Goal: Information Seeking & Learning: Learn about a topic

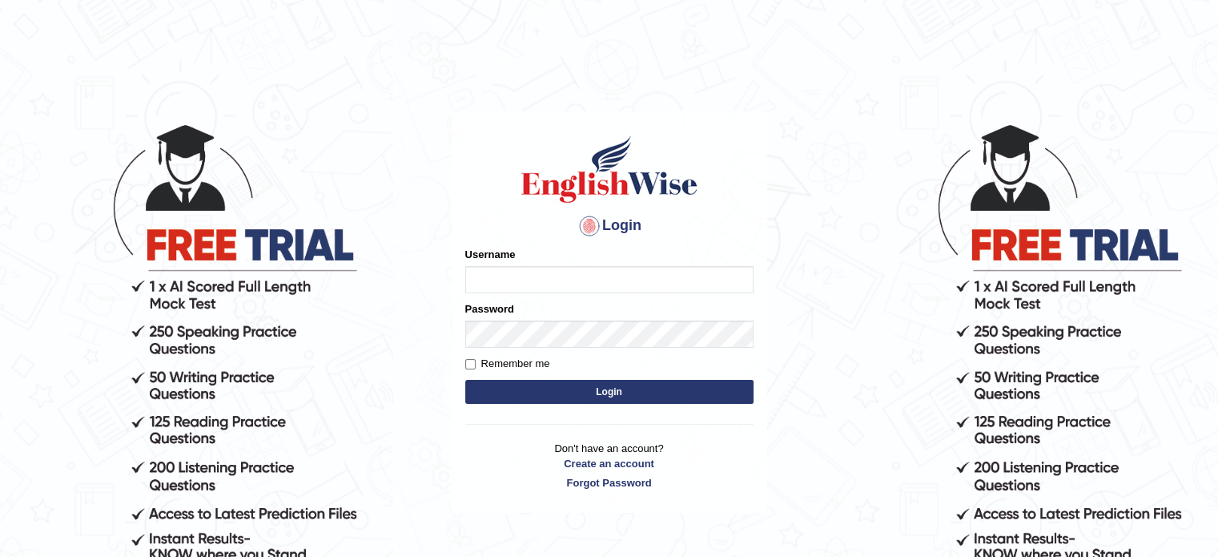
type input "Nigampatel"
click at [509, 389] on button "Login" at bounding box center [609, 392] width 288 height 24
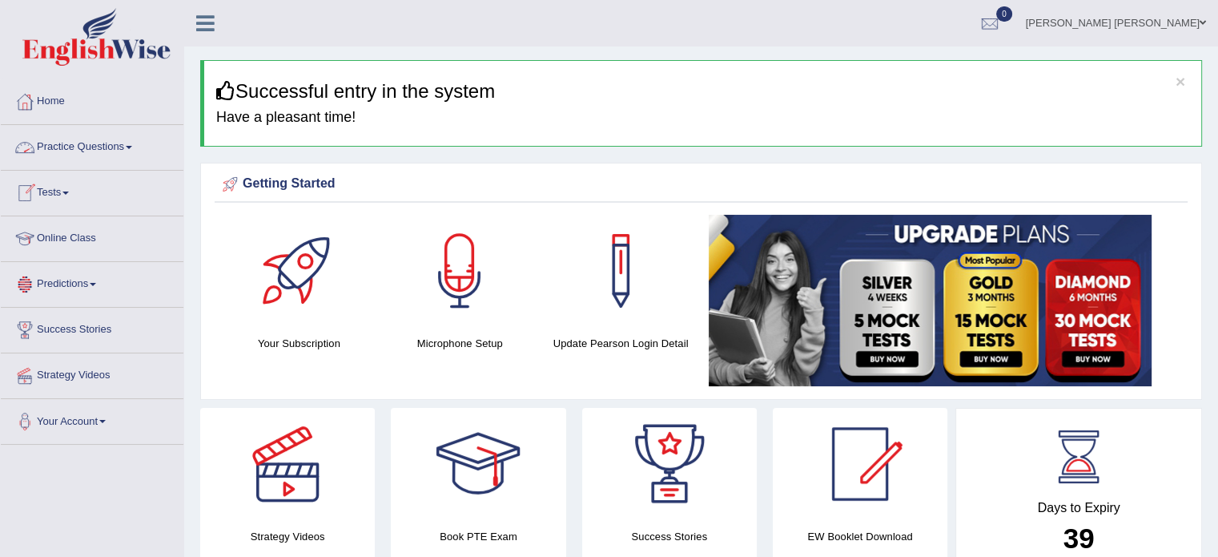
click at [93, 158] on link "Practice Questions" at bounding box center [92, 145] width 183 height 40
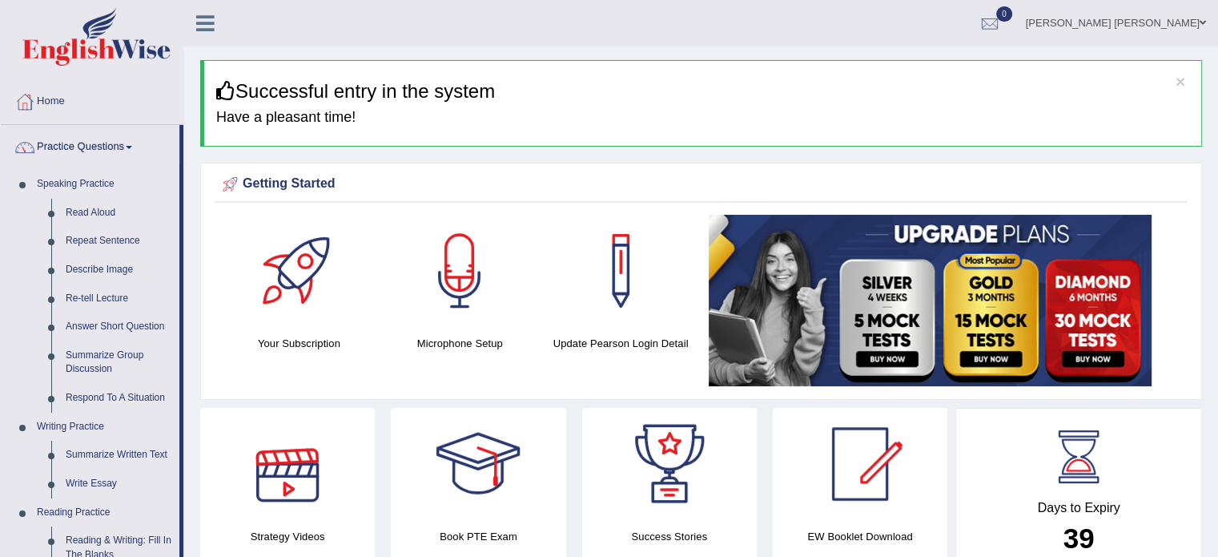
click at [202, 441] on link at bounding box center [287, 464] width 175 height 112
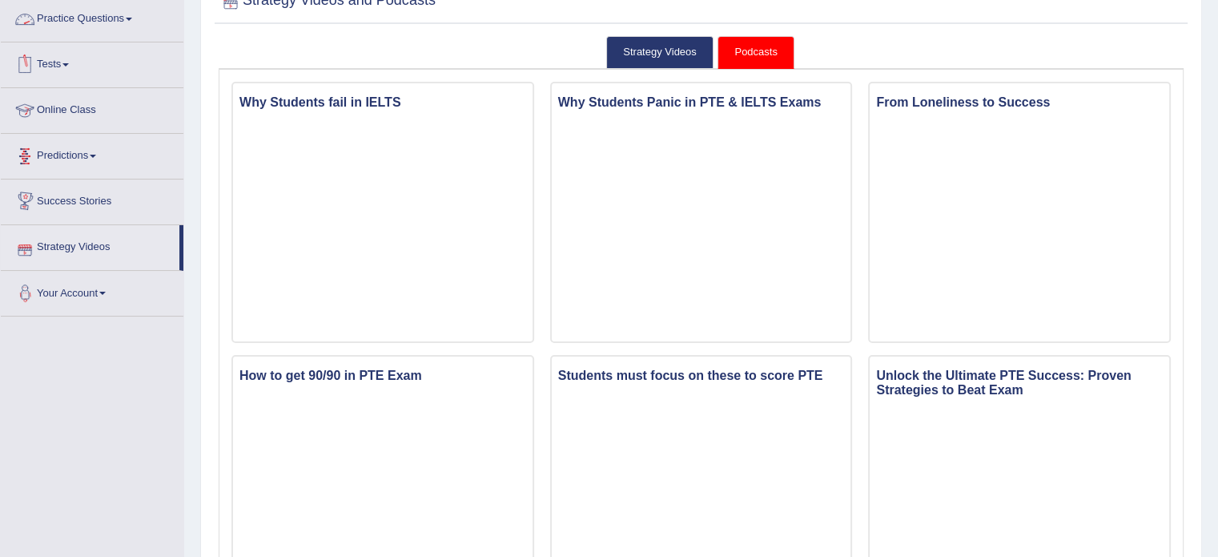
click at [71, 26] on link "Practice Questions" at bounding box center [92, 17] width 183 height 40
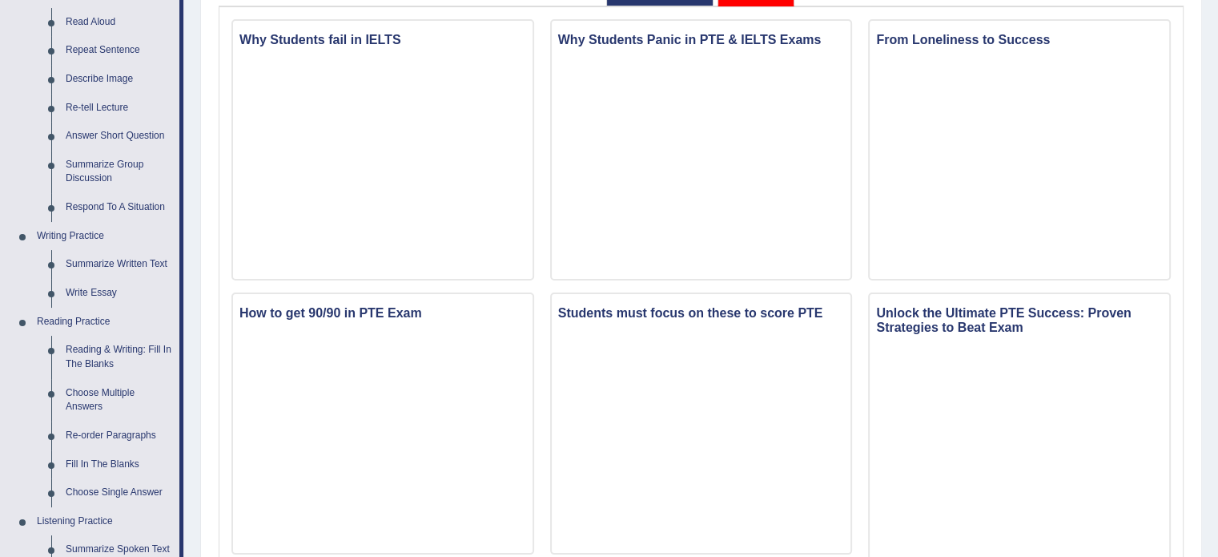
scroll to position [192, 0]
click at [138, 544] on link "Summarize Spoken Text" at bounding box center [118, 547] width 121 height 29
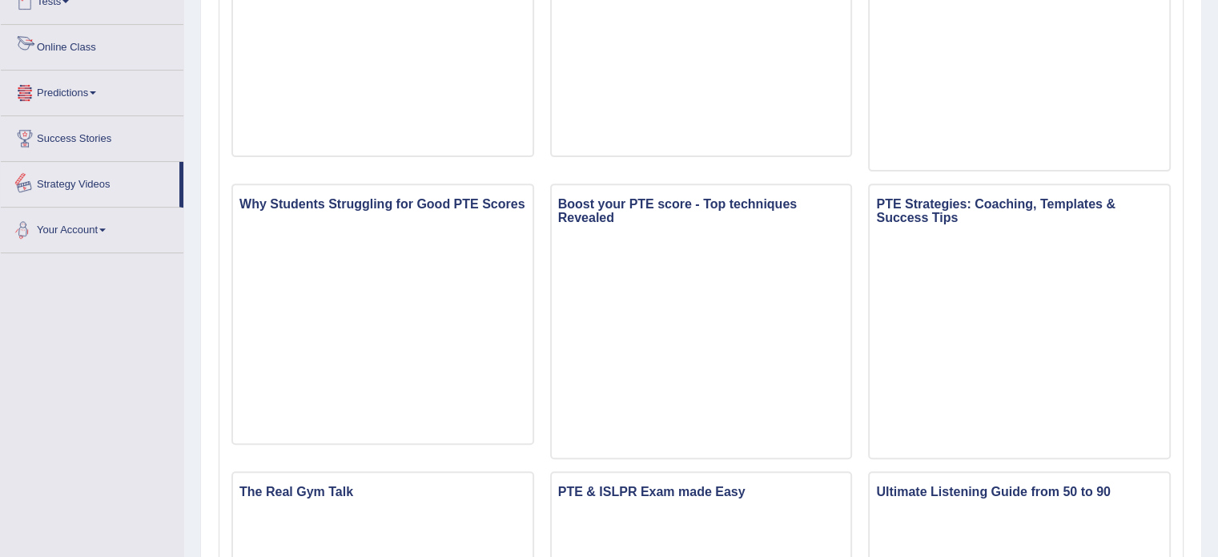
scroll to position [1035, 0]
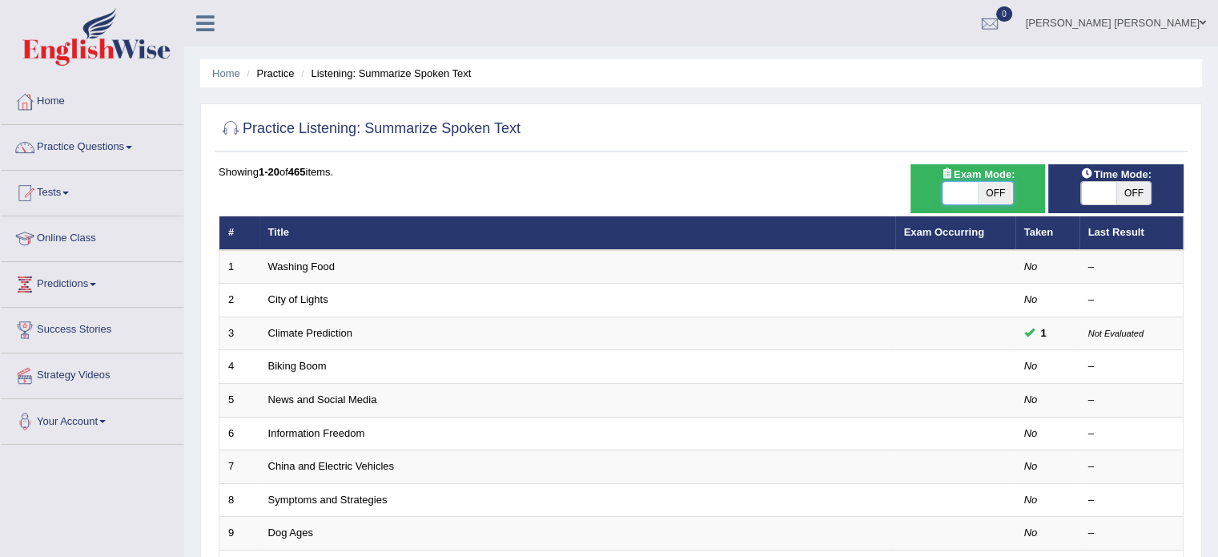
click at [972, 182] on span at bounding box center [959, 193] width 35 height 22
checkbox input "true"
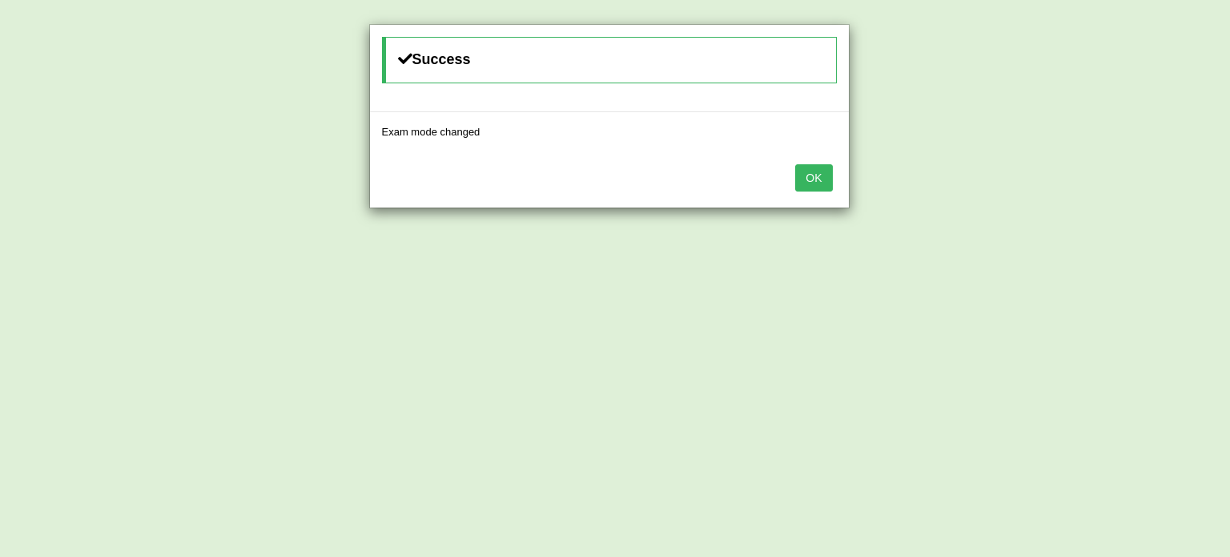
click at [803, 167] on button "OK" at bounding box center [813, 177] width 37 height 27
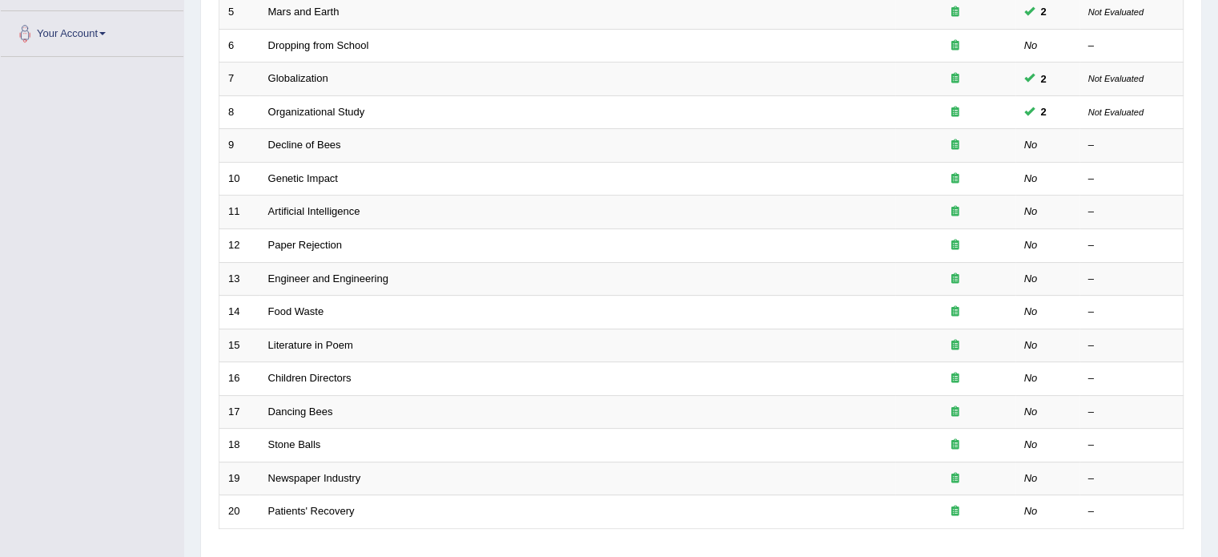
scroll to position [416, 0]
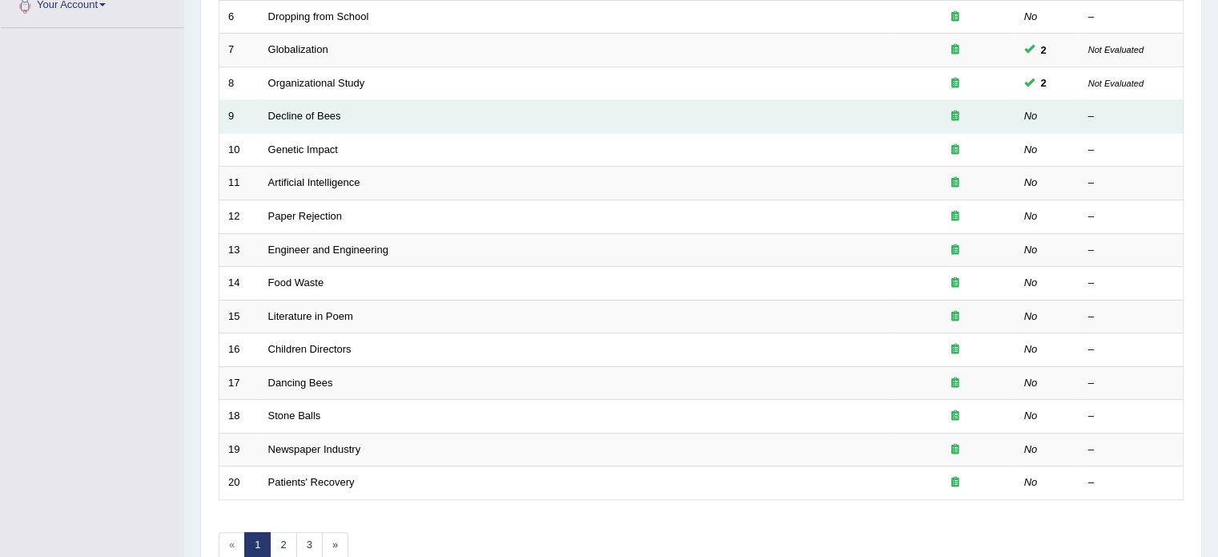
click at [605, 106] on td "Decline of Bees" at bounding box center [577, 117] width 636 height 34
click at [319, 114] on link "Decline of Bees" at bounding box center [304, 116] width 73 height 12
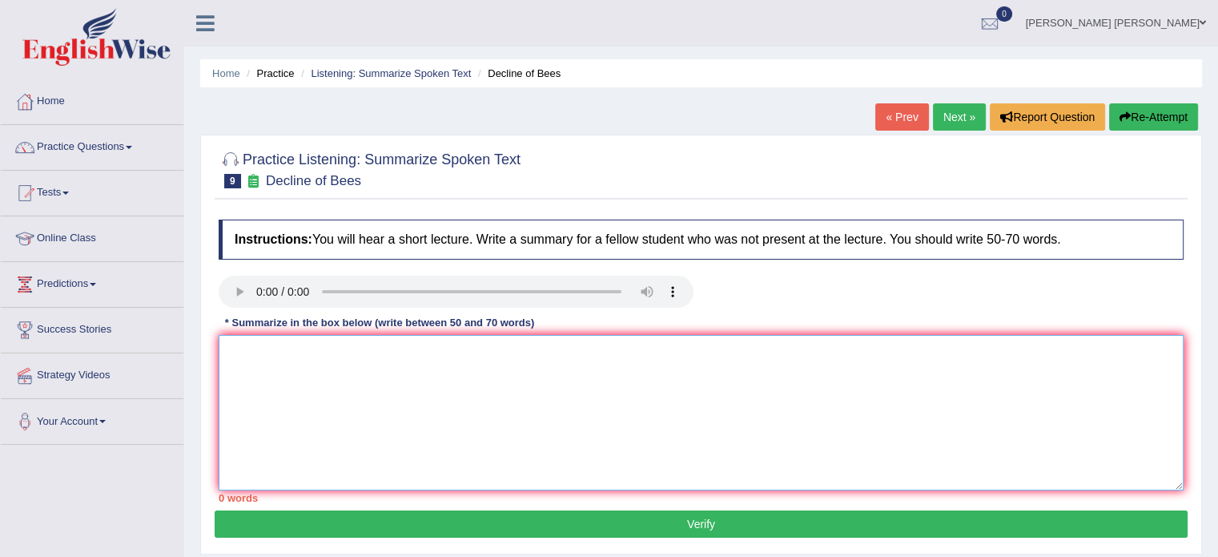
click at [374, 397] on textarea at bounding box center [701, 412] width 965 height 155
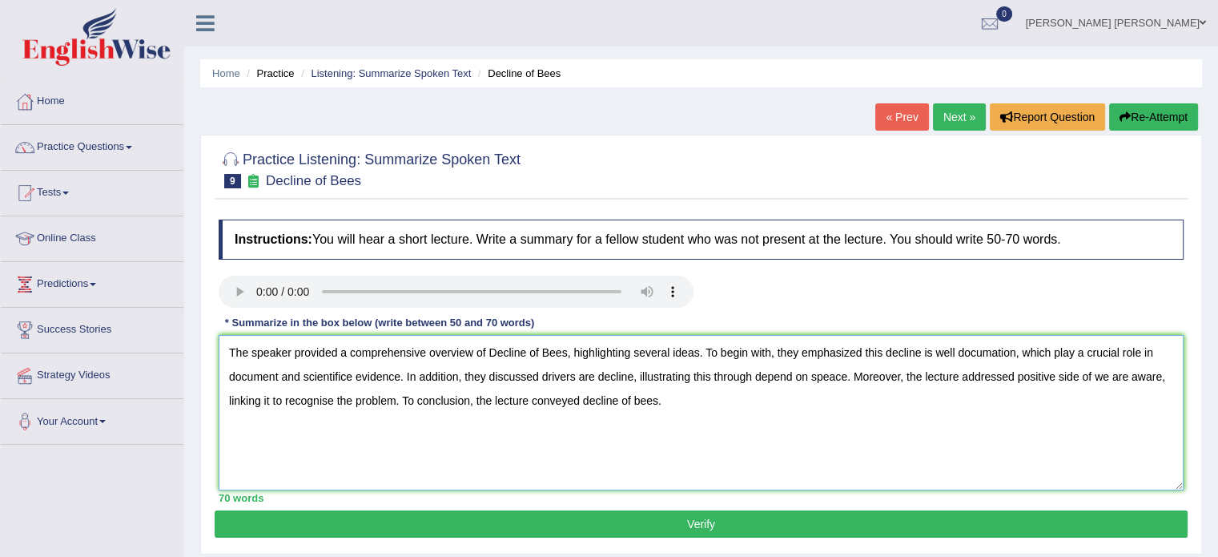
type textarea "The speaker provided a comprehensive overview of Decline of Bees, highlighting …"
click at [830, 519] on button "Verify" at bounding box center [701, 523] width 973 height 27
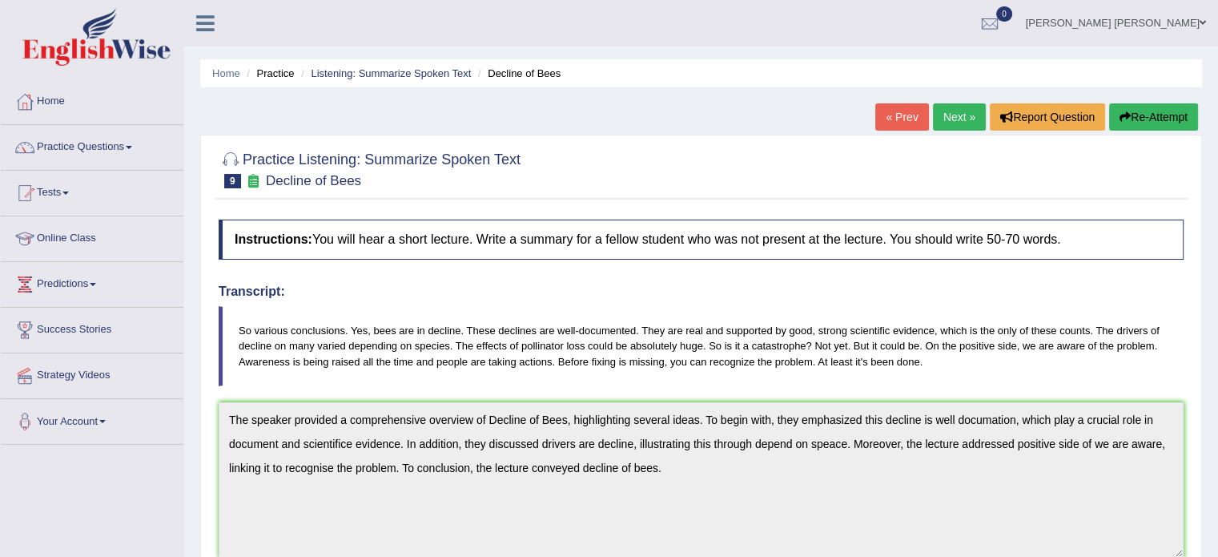
click at [1147, 117] on button "Re-Attempt" at bounding box center [1153, 116] width 89 height 27
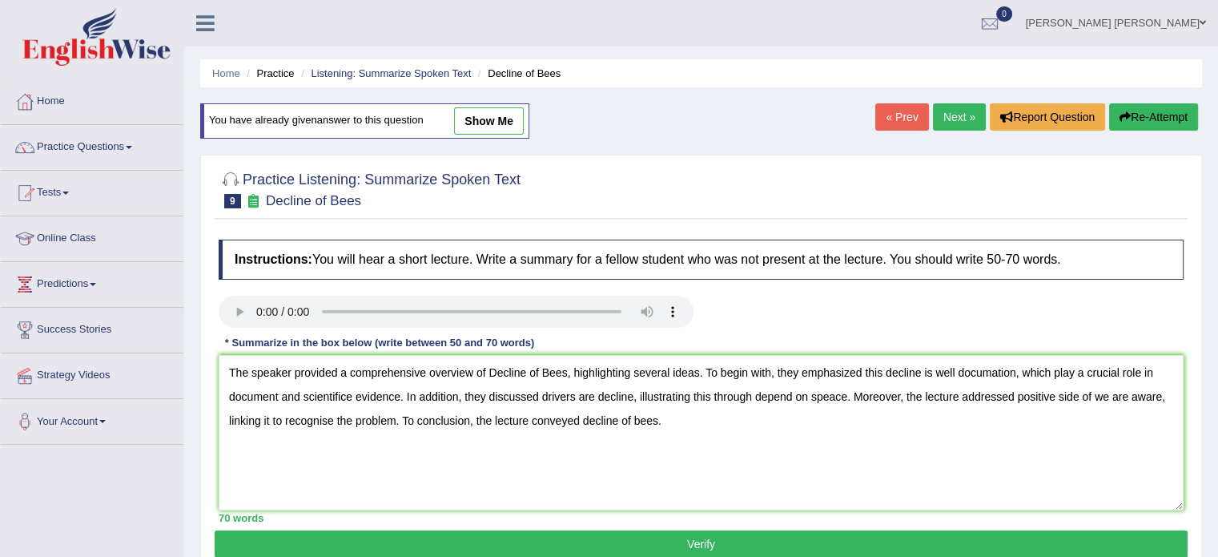
click at [831, 395] on textarea "The speaker provided a comprehensive overview of Decline of Bees, highlighting …" at bounding box center [701, 432] width 965 height 155
click at [988, 368] on textarea "The speaker provided a comprehensive overview of Decline of Bees, highlighting …" at bounding box center [701, 432] width 965 height 155
click at [348, 389] on textarea "The speaker provided a comprehensive overview of Decline of Bees, highlighting …" at bounding box center [701, 432] width 965 height 155
type textarea "The speaker provided a comprehensive overview of Decline of Bees, highlighting …"
click at [332, 541] on button "Verify" at bounding box center [701, 543] width 973 height 27
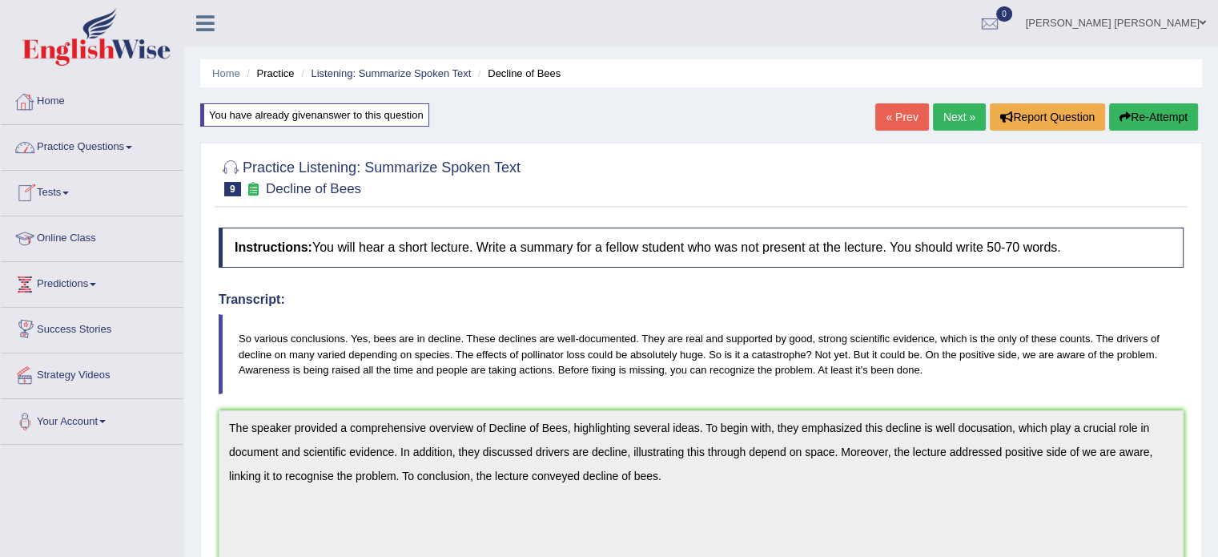
click at [118, 142] on link "Practice Questions" at bounding box center [92, 145] width 183 height 40
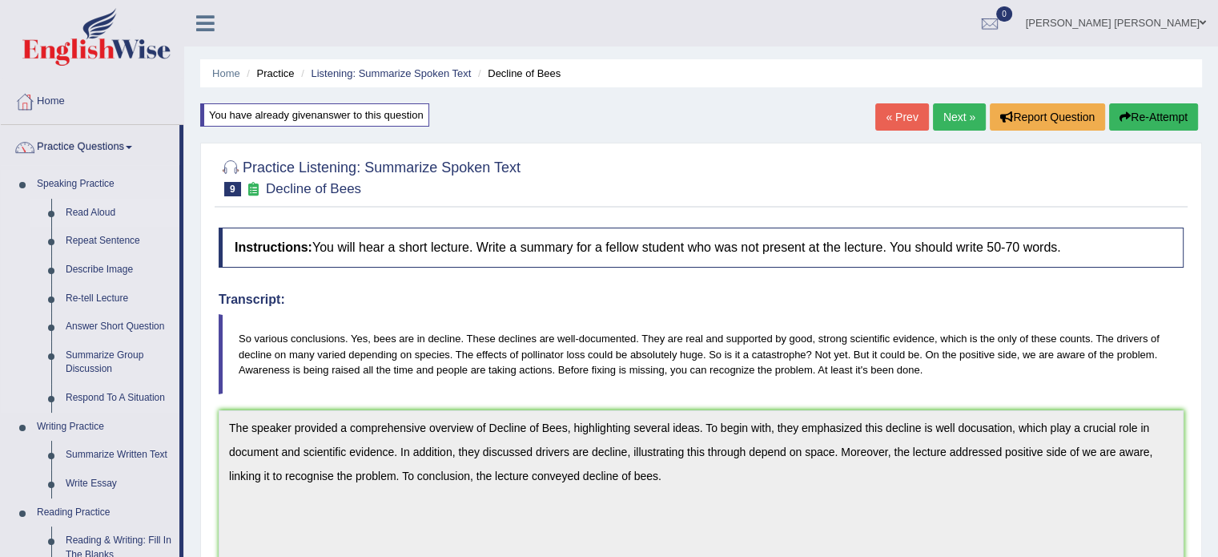
click at [93, 219] on link "Read Aloud" at bounding box center [118, 213] width 121 height 29
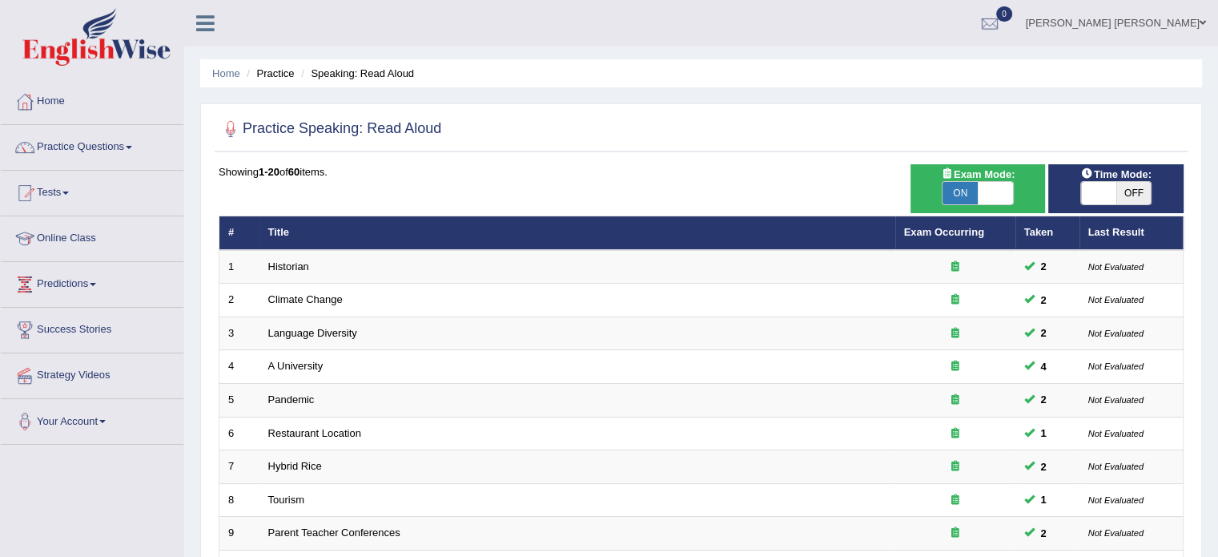
scroll to position [487, 0]
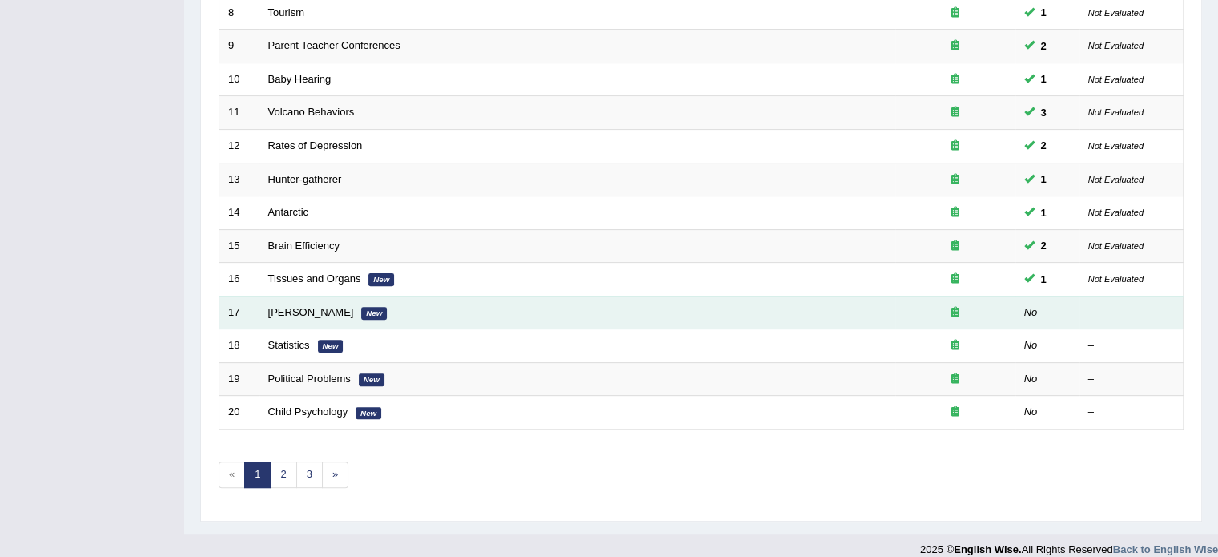
click at [375, 307] on em "New" at bounding box center [374, 313] width 26 height 13
click at [330, 301] on td "William Shakespeare New" at bounding box center [577, 312] width 636 height 34
click at [330, 307] on link "[PERSON_NAME]" at bounding box center [311, 312] width 86 height 12
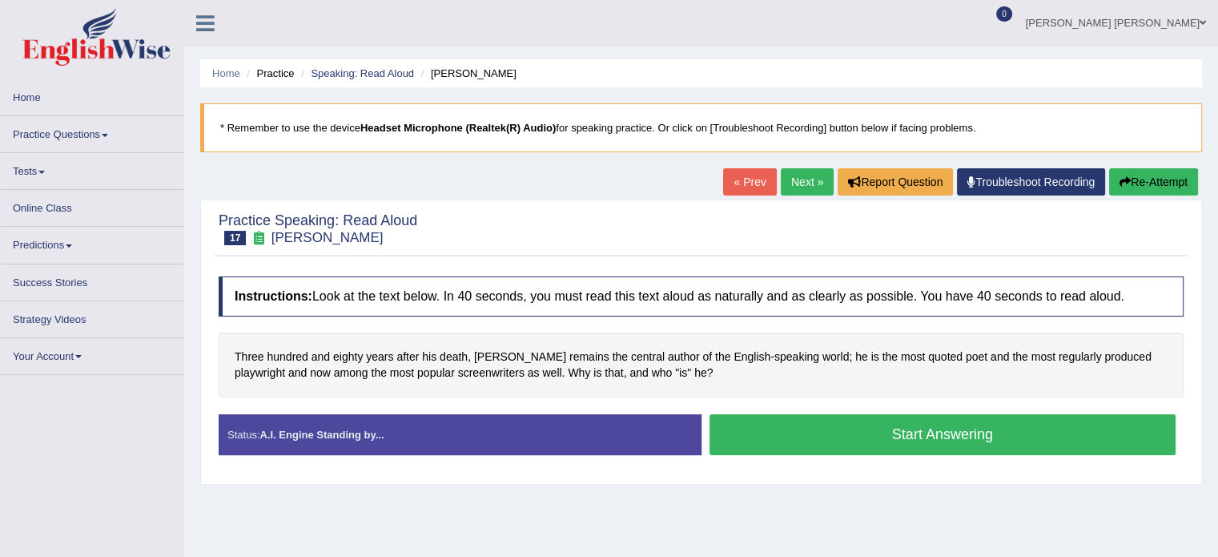
scroll to position [32, 0]
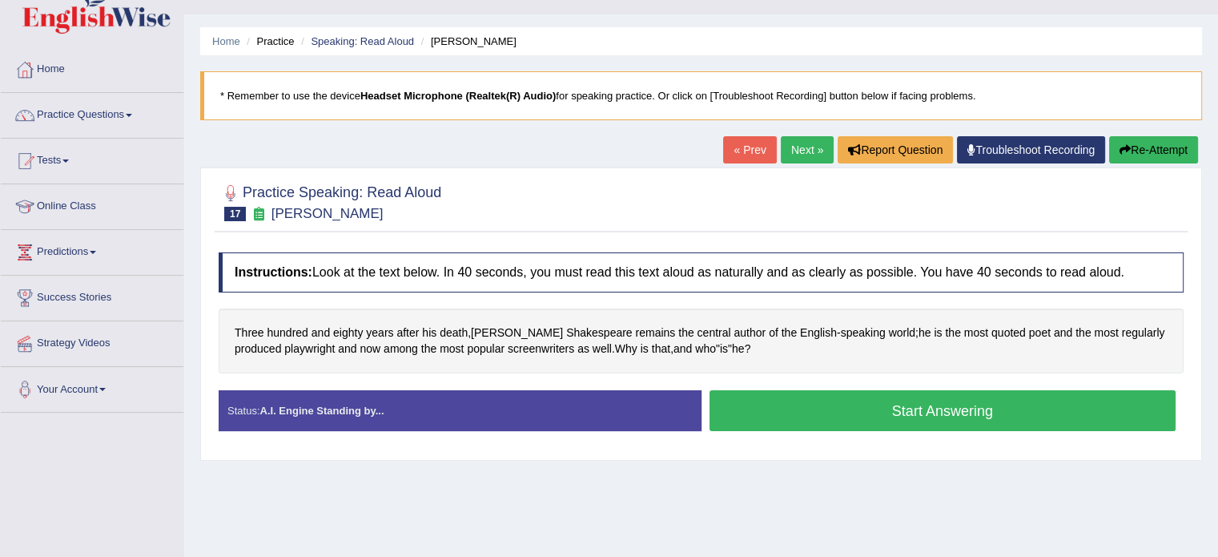
click at [1003, 425] on button "Start Answering" at bounding box center [942, 410] width 467 height 41
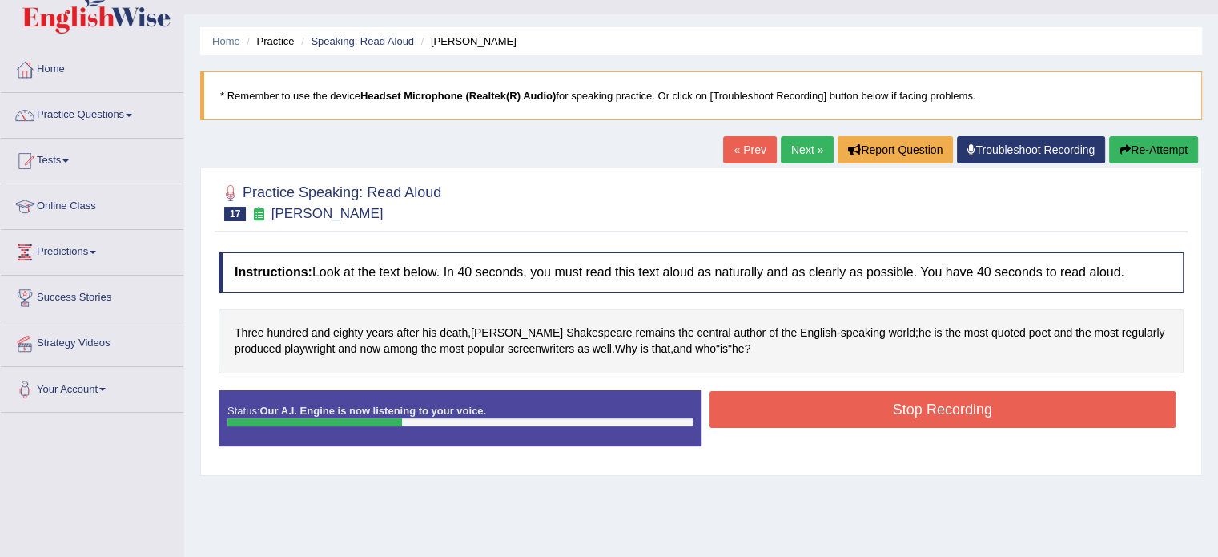
click at [1003, 425] on button "Stop Recording" at bounding box center [942, 409] width 467 height 37
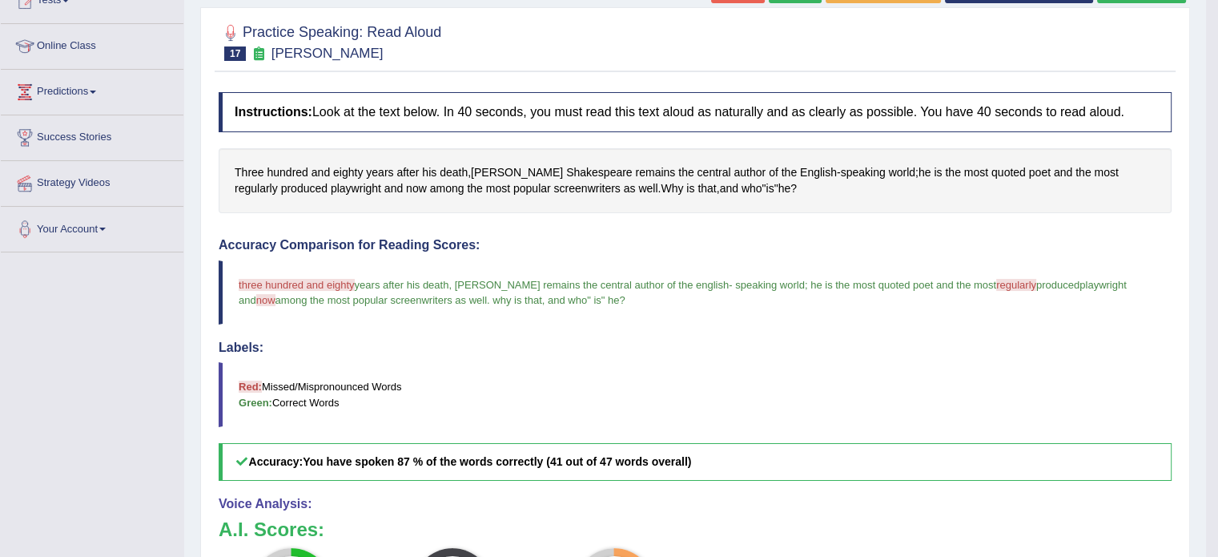
scroll to position [128, 0]
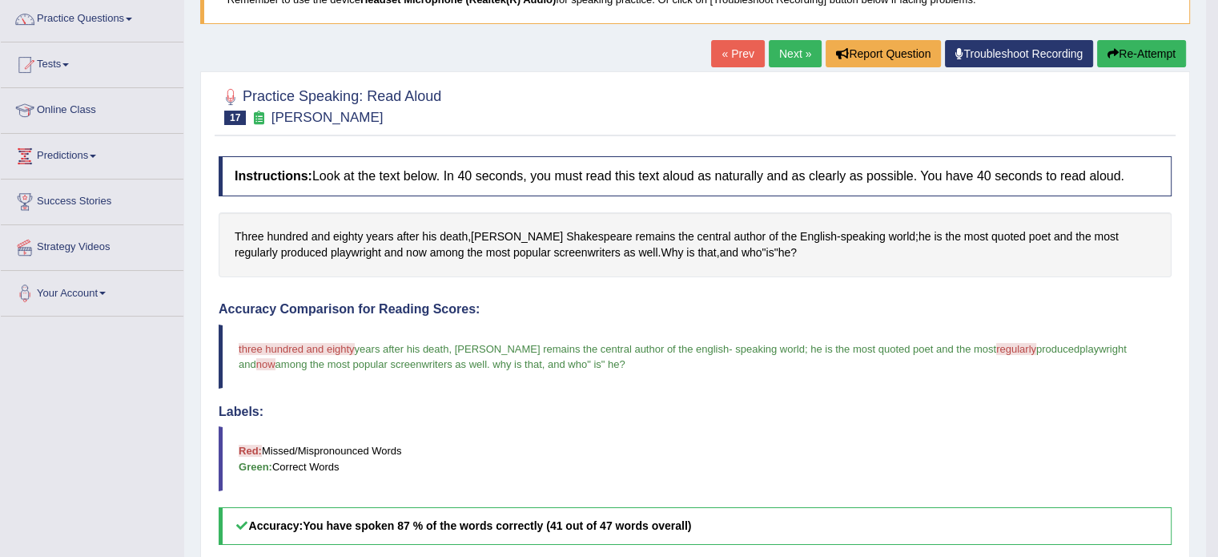
click at [1138, 41] on button "Re-Attempt" at bounding box center [1141, 53] width 89 height 27
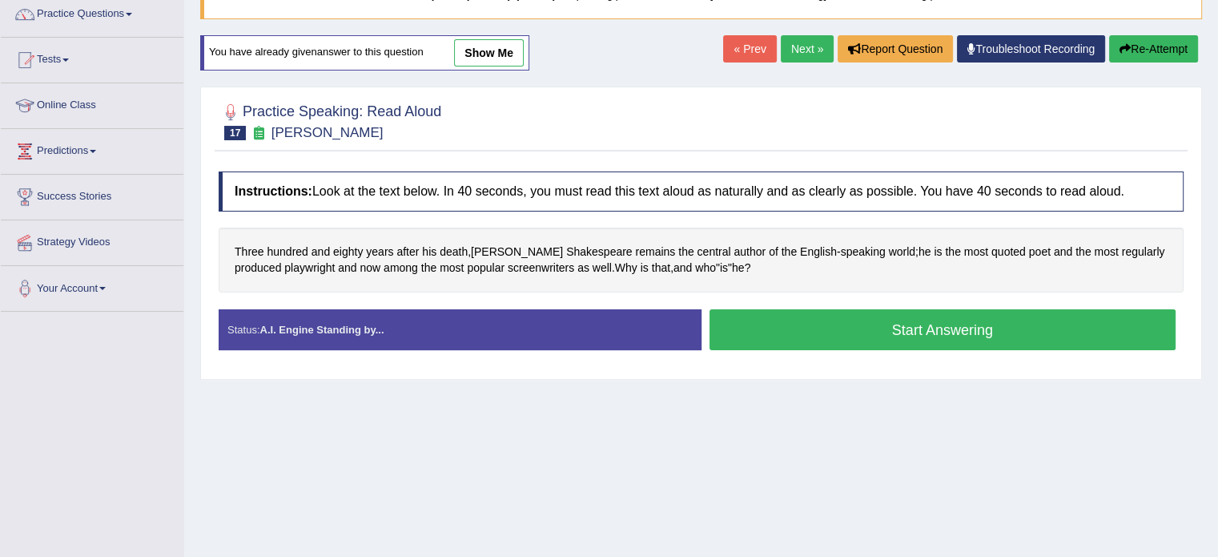
click at [900, 310] on button "Start Answering" at bounding box center [942, 329] width 467 height 41
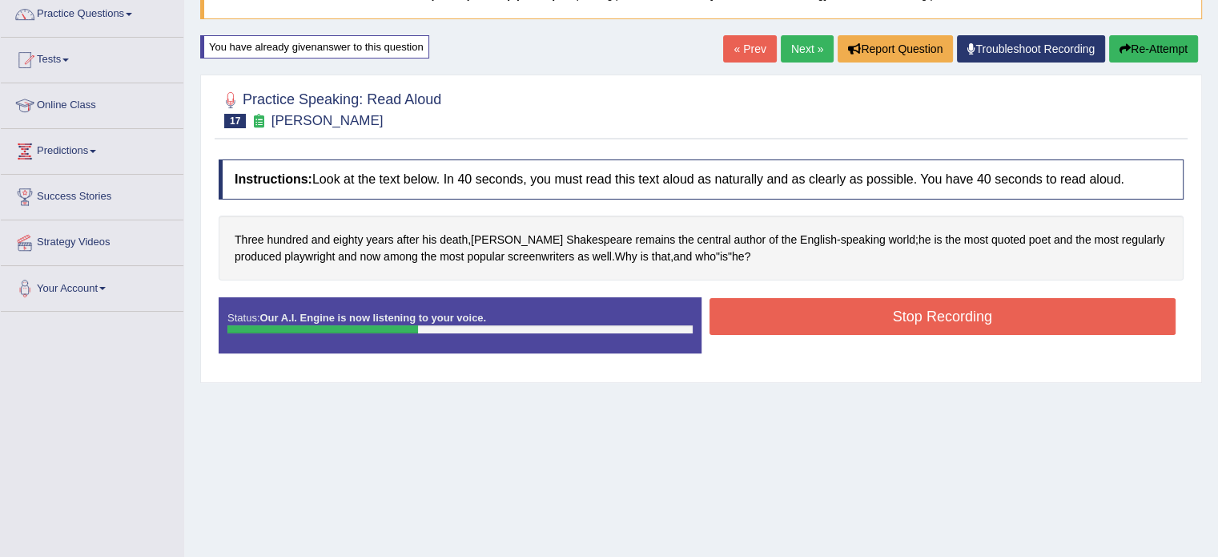
click at [900, 310] on button "Stop Recording" at bounding box center [942, 316] width 467 height 37
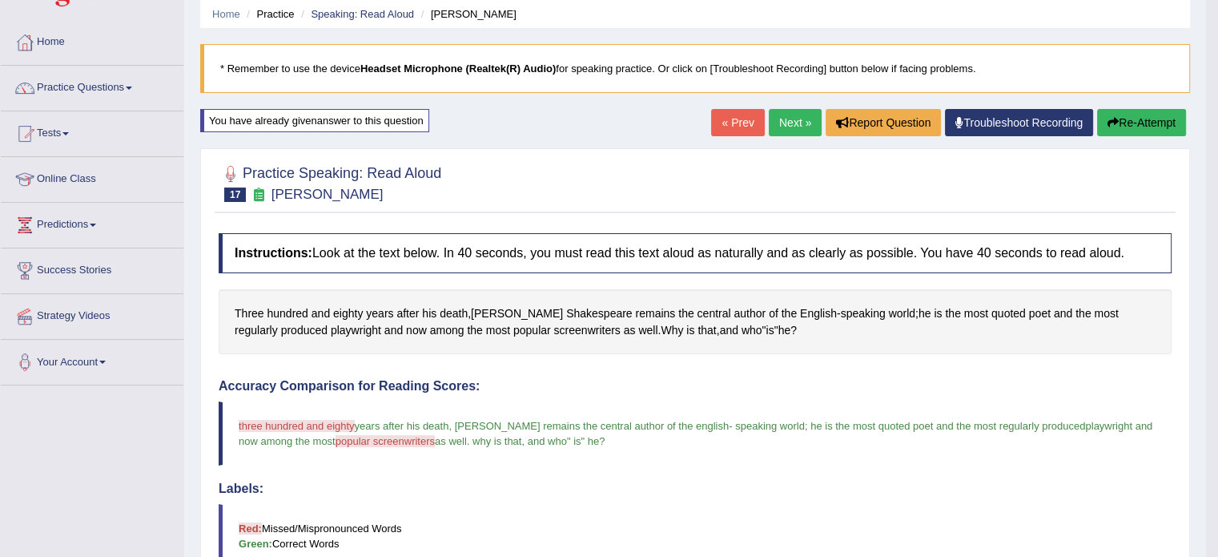
scroll to position [37, 0]
